Goal: Information Seeking & Learning: Check status

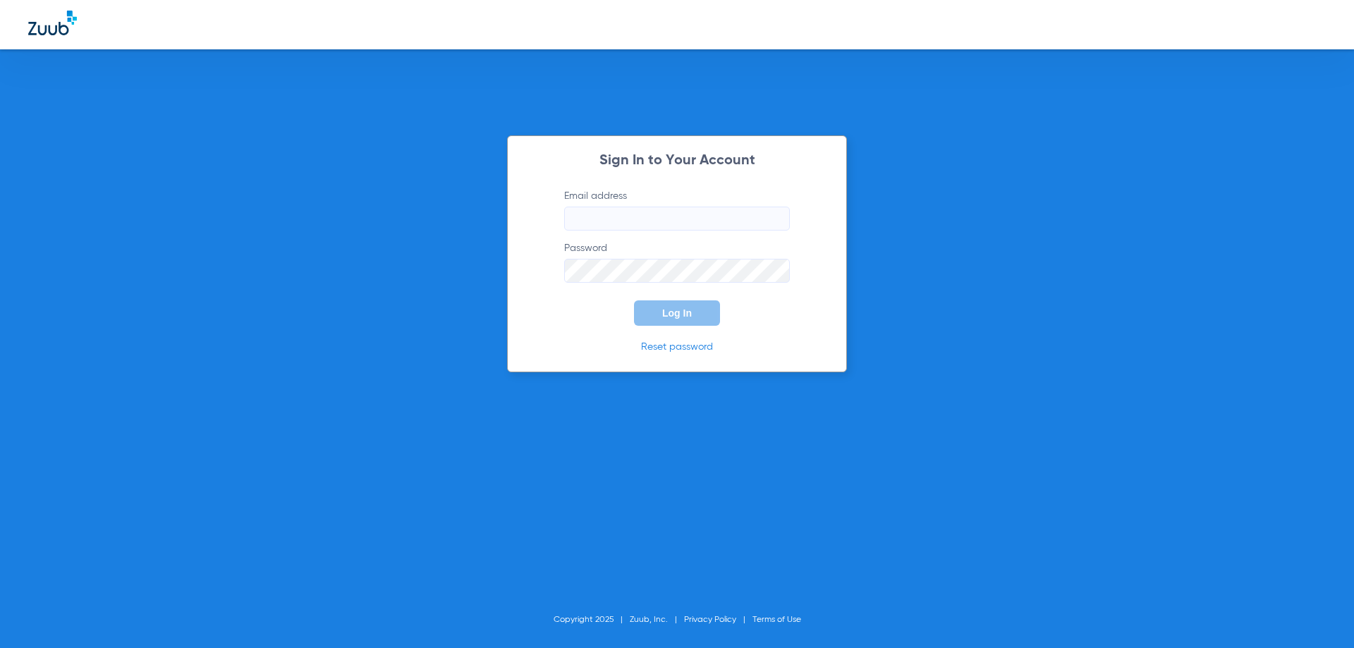
type input "[EMAIL_ADDRESS][DOMAIN_NAME]"
click at [655, 308] on button "Log In" at bounding box center [677, 312] width 86 height 25
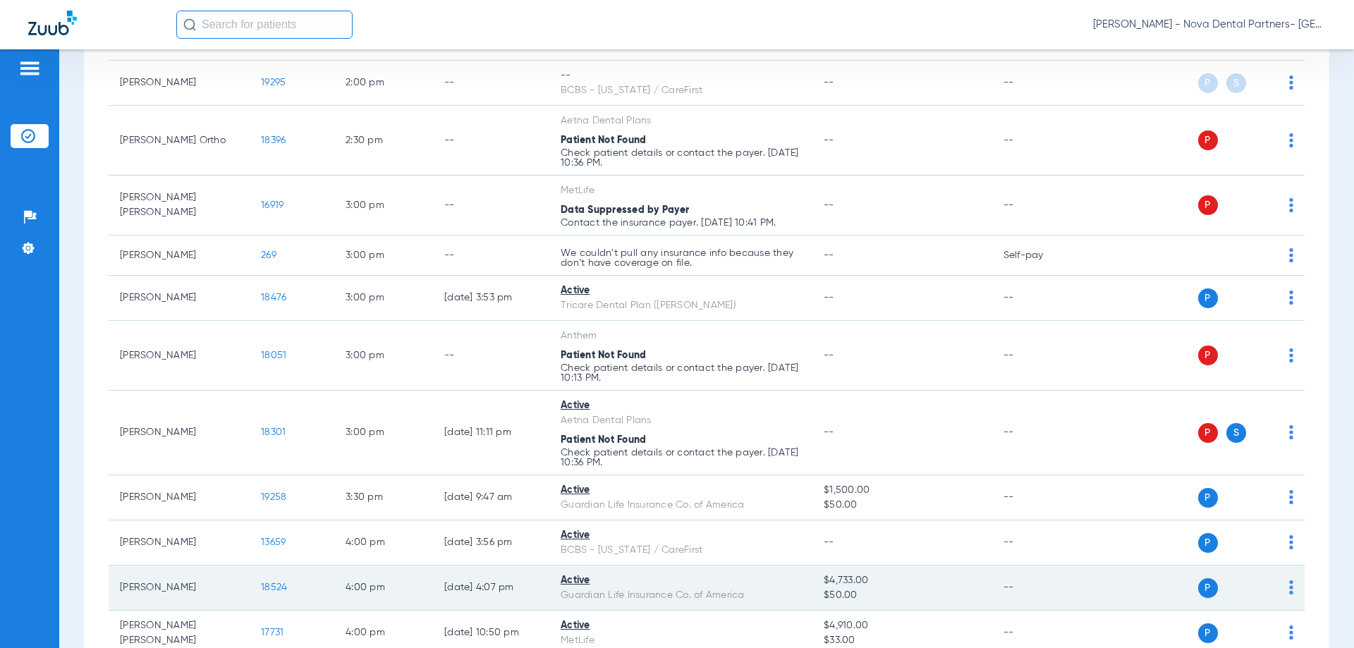
scroll to position [2043, 0]
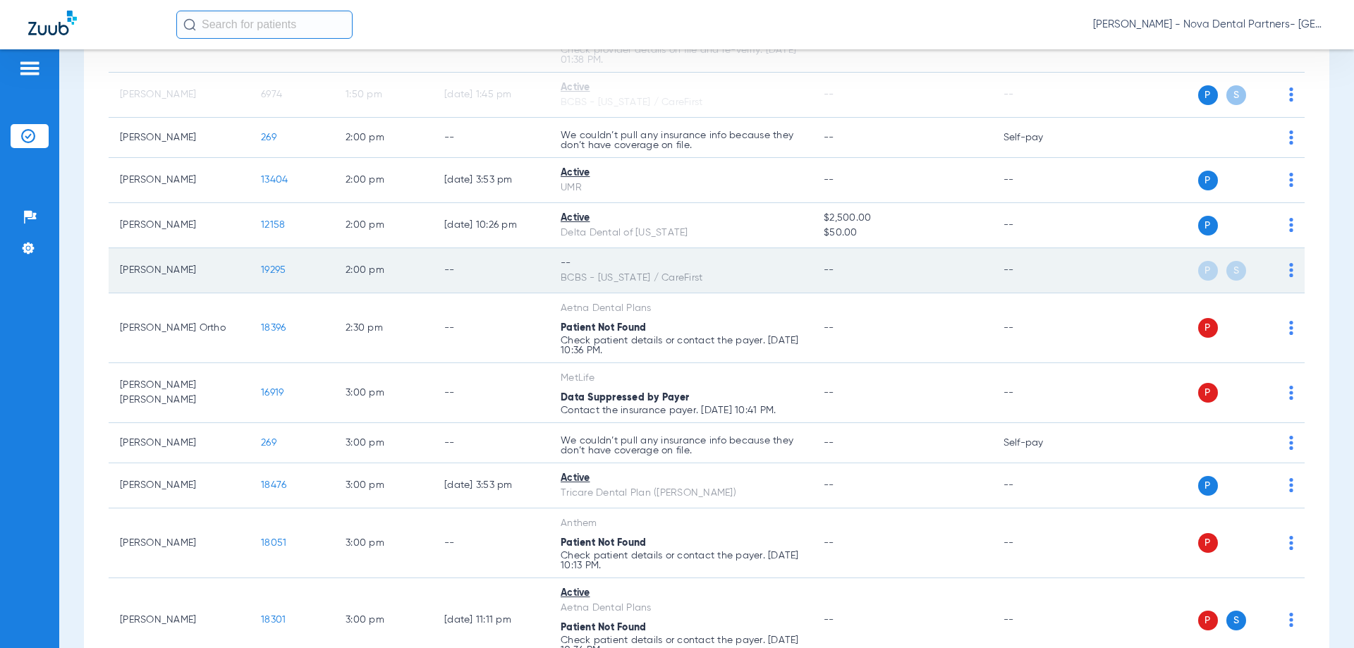
click at [274, 273] on span "19295" at bounding box center [273, 270] width 25 height 10
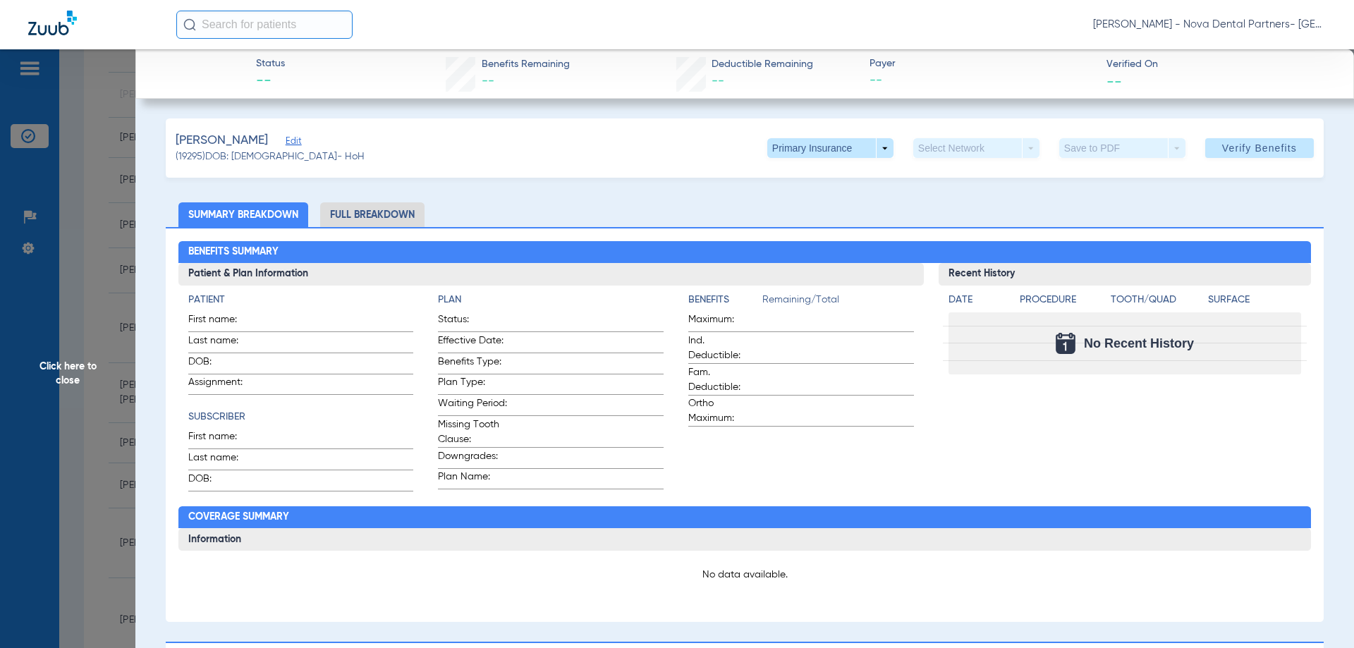
click at [391, 214] on li "Full Breakdown" at bounding box center [372, 214] width 104 height 25
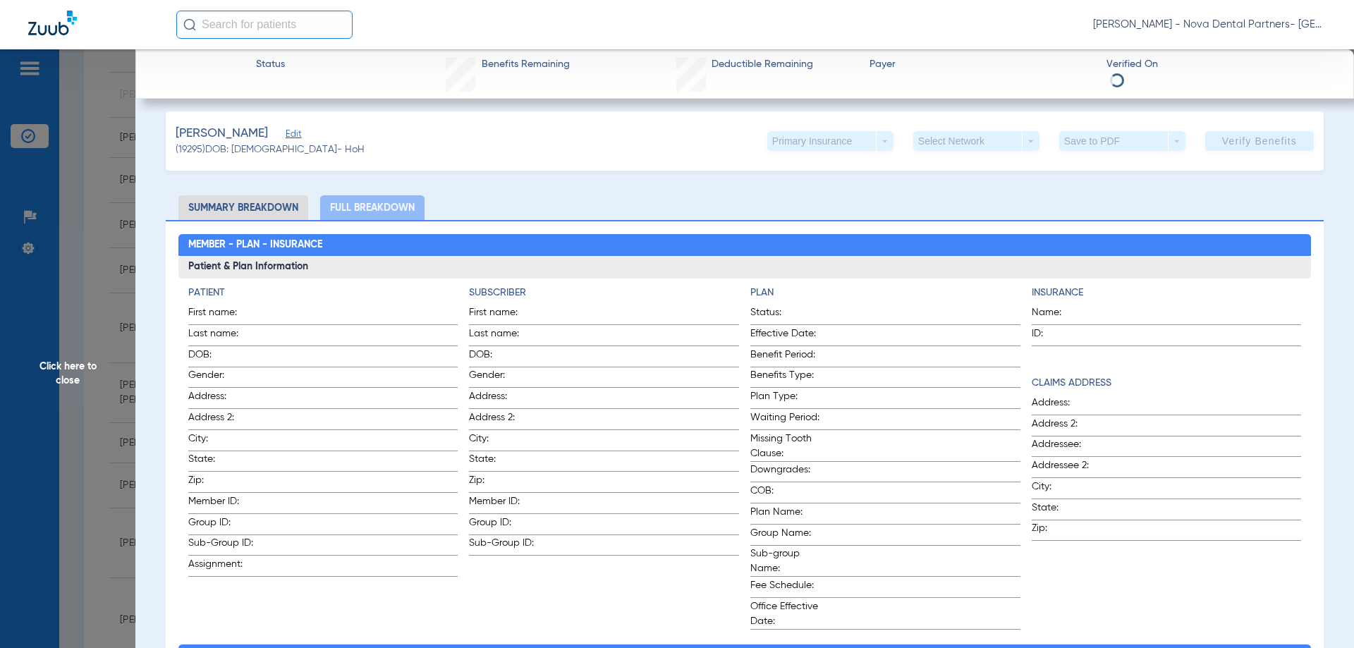
scroll to position [0, 0]
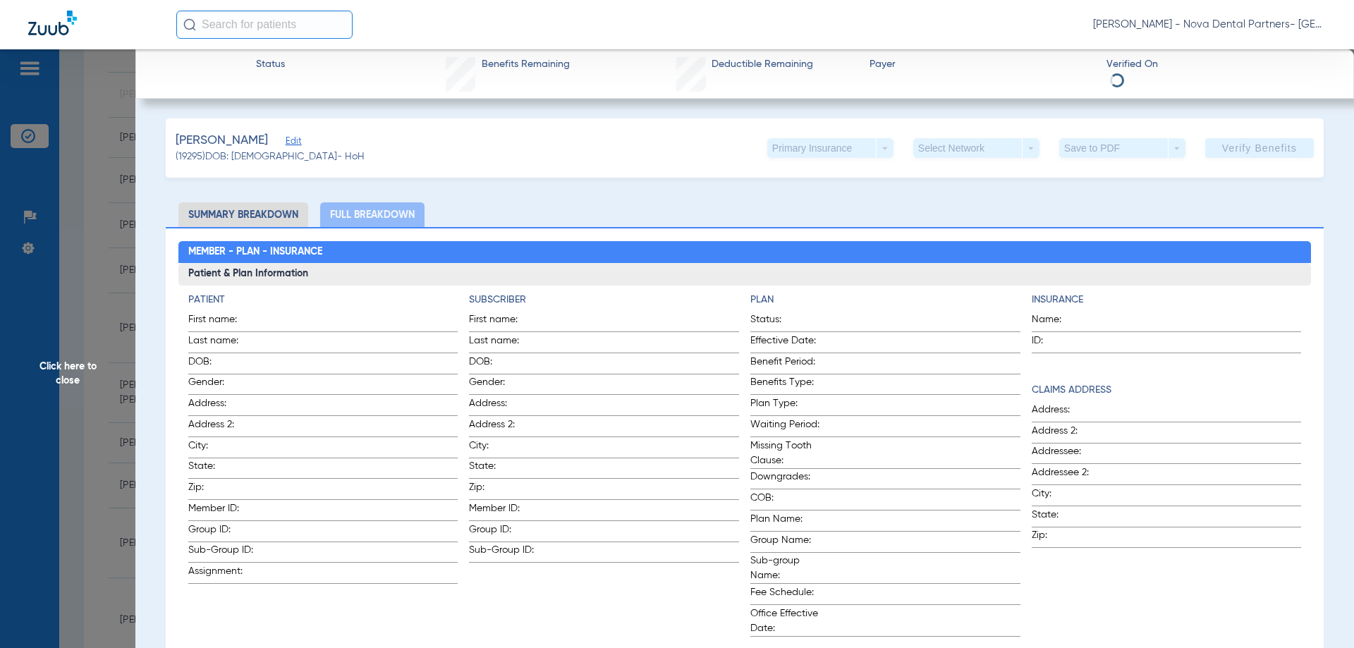
drag, startPoint x: 863, startPoint y: 149, endPoint x: 871, endPoint y: 151, distance: 8.0
click at [865, 149] on div "Primary Insurance arrow_drop_down" at bounding box center [830, 148] width 126 height 20
click at [875, 152] on div "Primary Insurance arrow_drop_down" at bounding box center [830, 148] width 126 height 20
click at [213, 217] on li "Summary Breakdown" at bounding box center [243, 214] width 130 height 25
click at [377, 211] on li "Full Breakdown" at bounding box center [372, 214] width 104 height 25
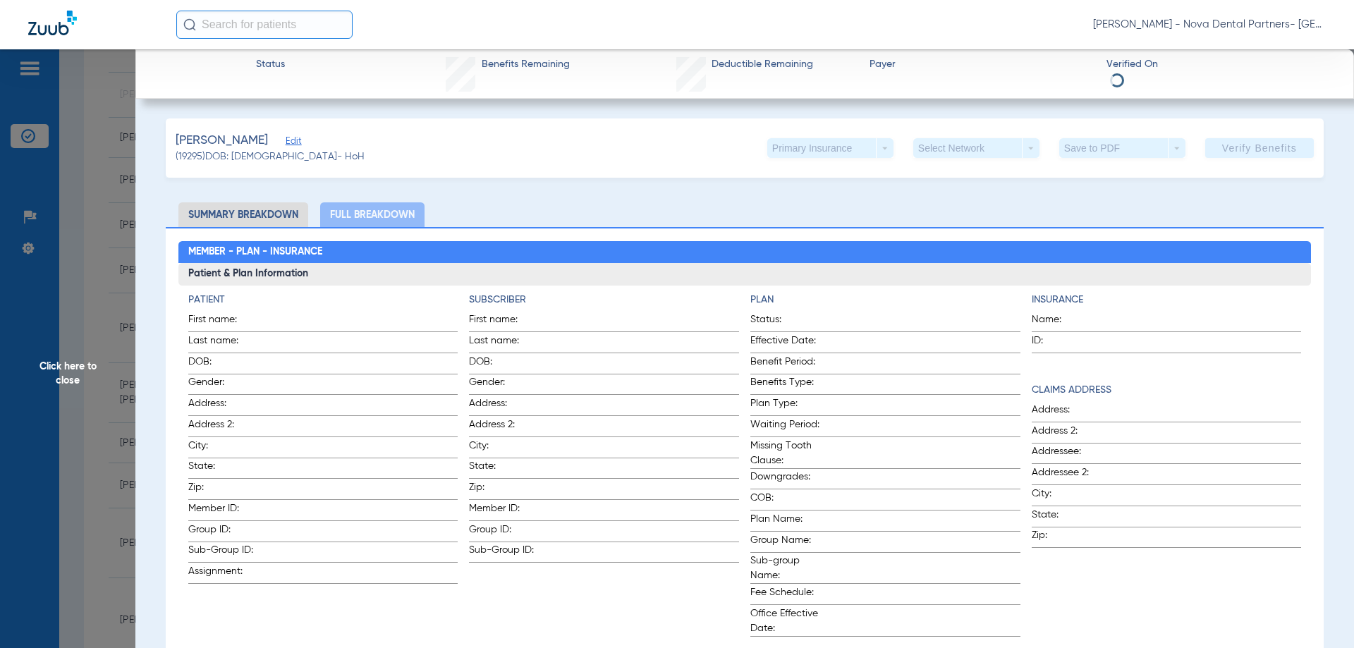
click at [104, 232] on span "Click here to close" at bounding box center [67, 373] width 135 height 648
